Goal: Information Seeking & Learning: Learn about a topic

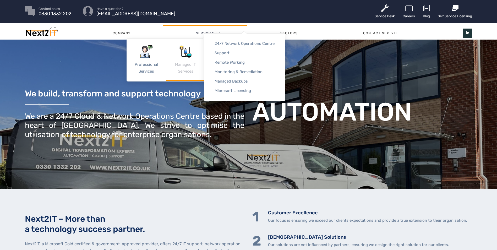
click at [179, 64] on link "Managed IT Services" at bounding box center [185, 60] width 39 height 42
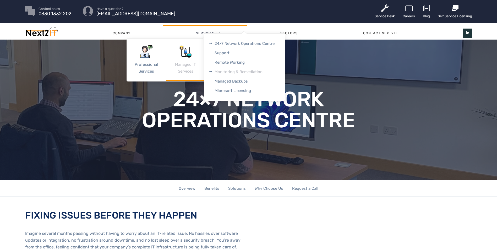
click at [224, 70] on link "Monitoring & Remediation" at bounding box center [244, 71] width 81 height 9
